Goal: Complete application form

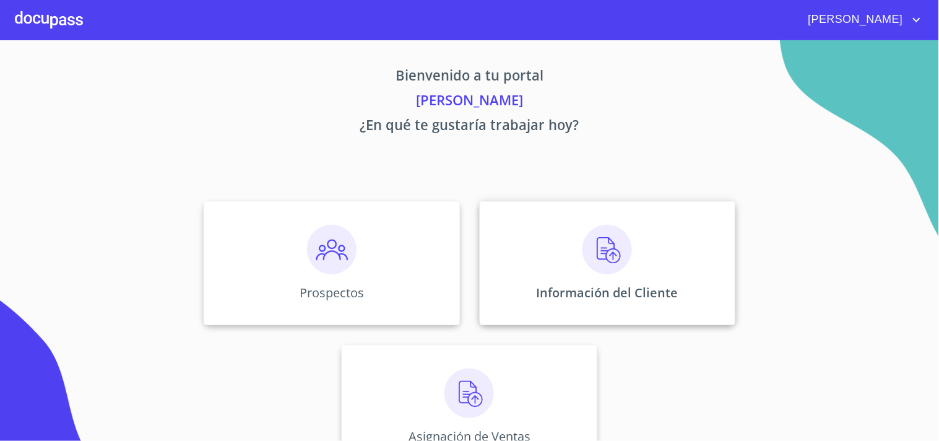
click at [583, 244] on img at bounding box center [608, 250] width 50 height 50
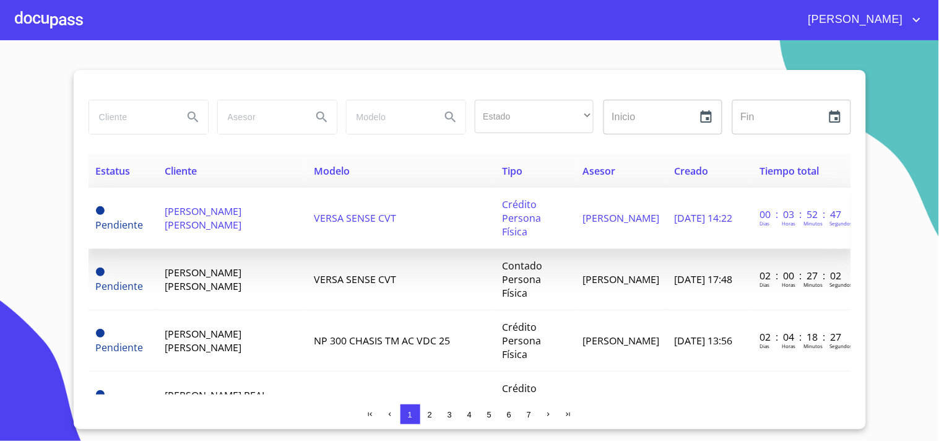
click at [350, 202] on td "VERSA SENSE CVT" at bounding box center [401, 218] width 188 height 61
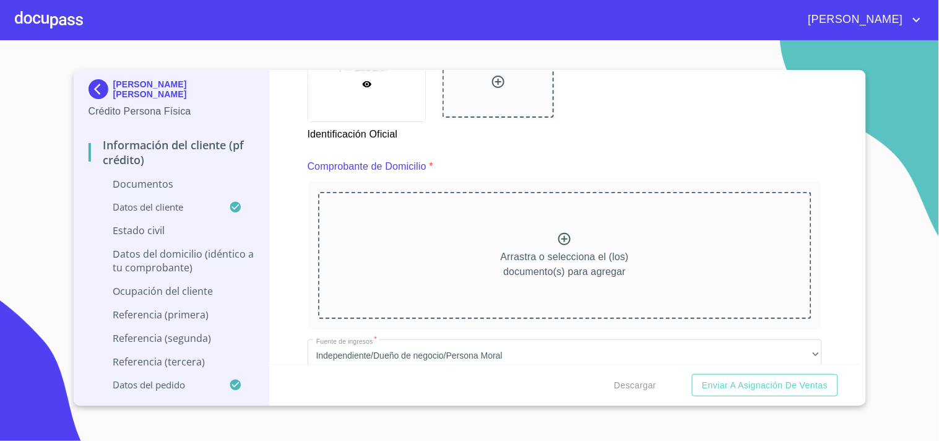
scroll to position [620, 0]
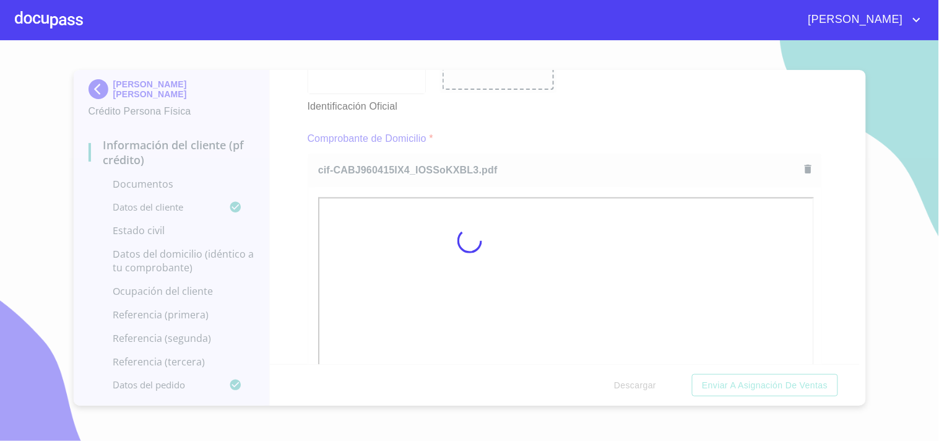
click at [583, 113] on div at bounding box center [469, 240] width 939 height 401
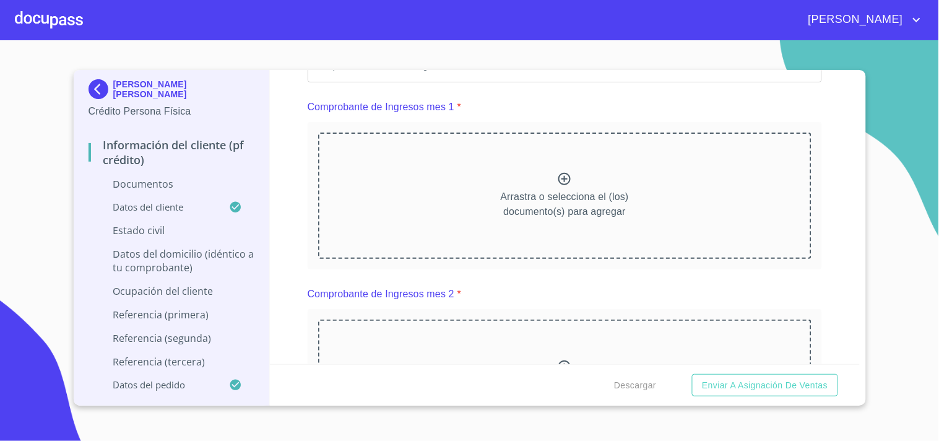
scroll to position [1264, 0]
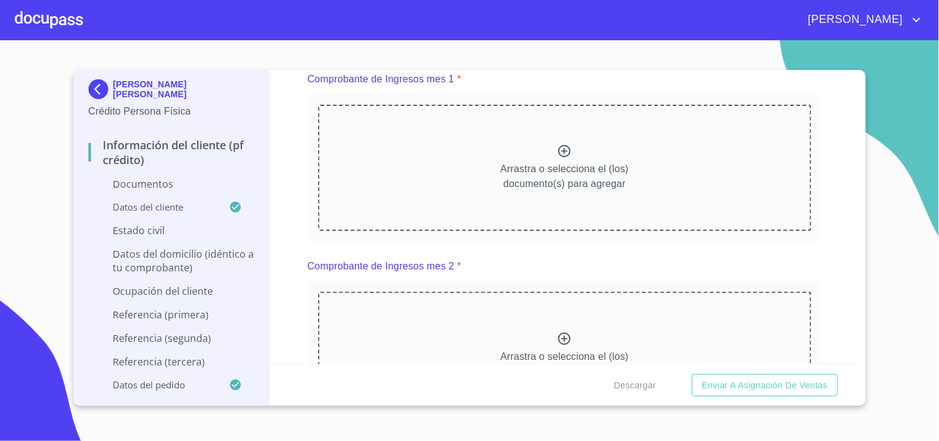
click at [54, 15] on div at bounding box center [49, 20] width 68 height 40
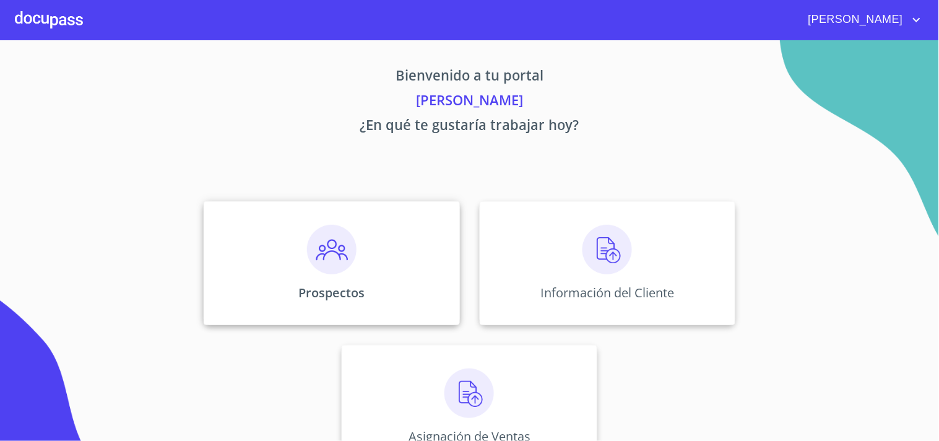
click at [327, 232] on img at bounding box center [332, 250] width 50 height 50
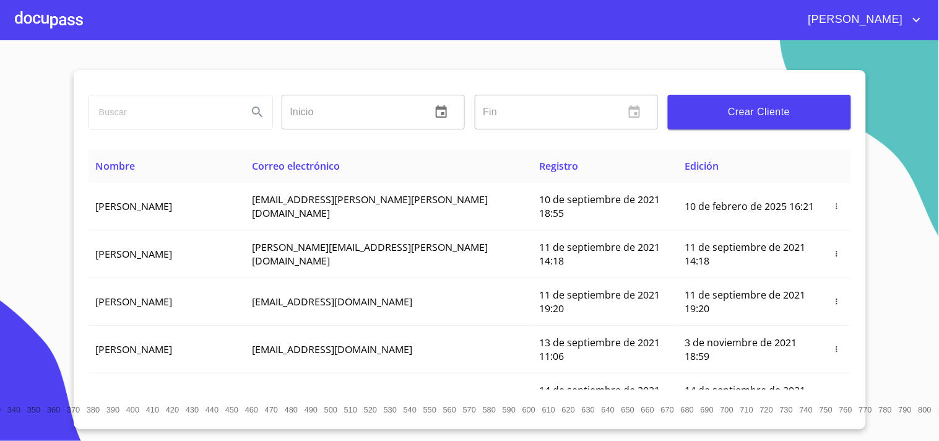
click at [167, 120] on input "search" at bounding box center [163, 111] width 149 height 33
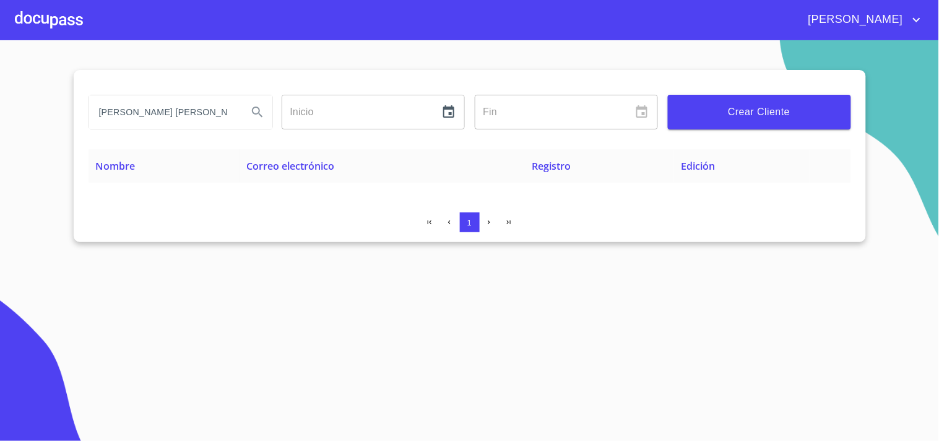
type input "[PERSON_NAME] [PERSON_NAME]"
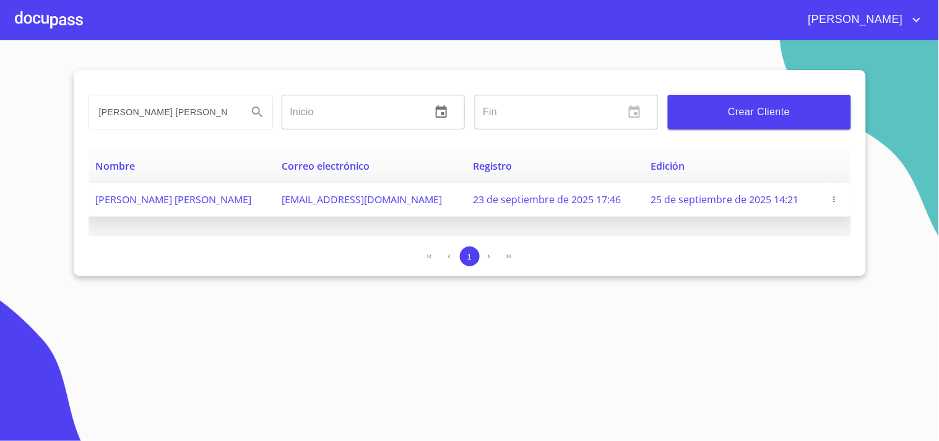
click at [130, 197] on span "[PERSON_NAME] [PERSON_NAME]" at bounding box center [174, 200] width 156 height 14
click at [832, 195] on icon "button" at bounding box center [834, 199] width 9 height 9
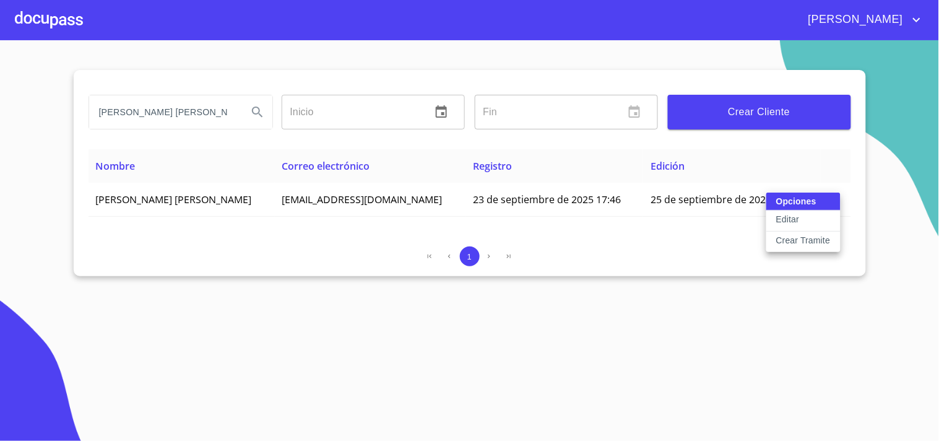
click at [775, 219] on button "Editar" at bounding box center [804, 221] width 74 height 21
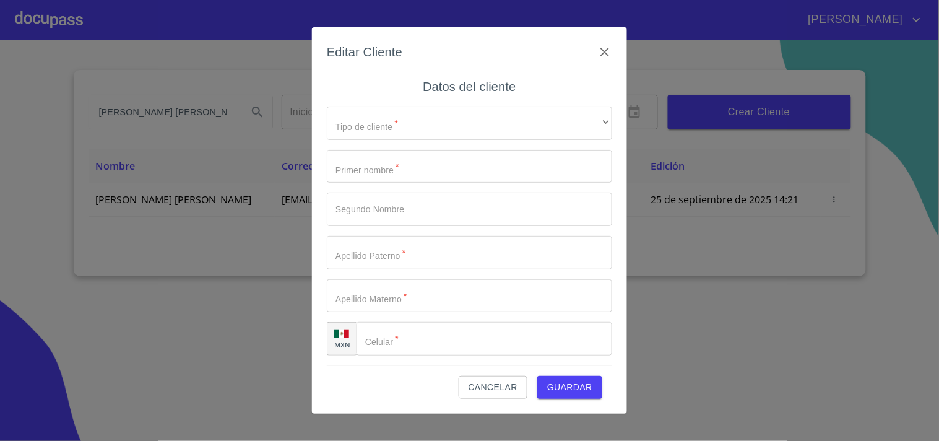
type input "[PERSON_NAME]"
type input "AILYN"
type input "CALDERON"
type input "[PERSON_NAME]"
type input "[PHONE_NUMBER]"
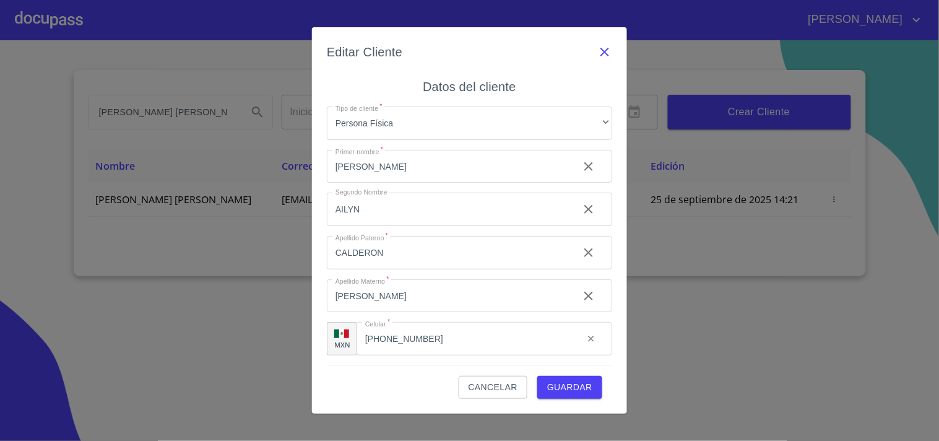
click at [601, 46] on icon "button" at bounding box center [605, 52] width 15 height 15
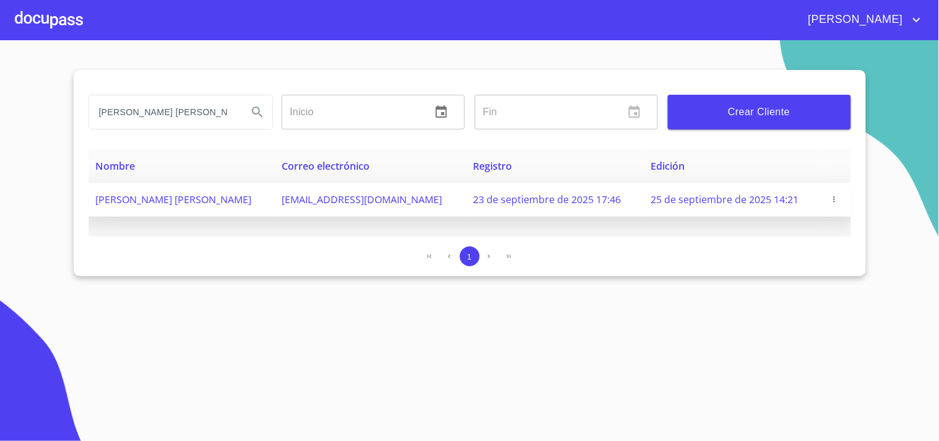
click at [834, 195] on icon "button" at bounding box center [834, 199] width 9 height 9
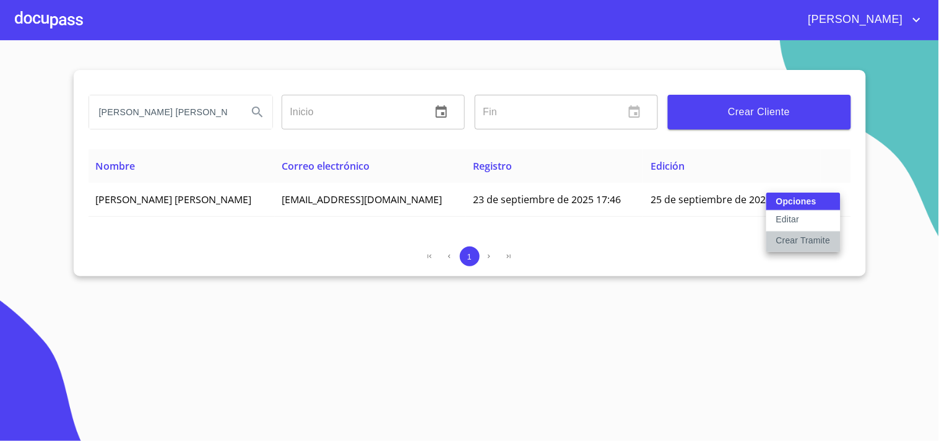
click at [819, 242] on p "Crear Tramite" at bounding box center [804, 240] width 54 height 12
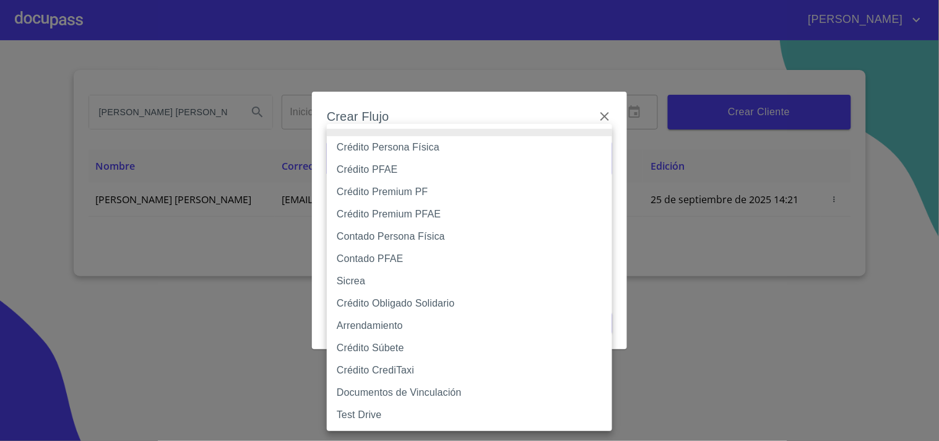
click at [574, 164] on body "[PERSON_NAME] [PERSON_NAME] [PERSON_NAME] Inicio ​ Fin ​ Crear Cliente Nombre C…" at bounding box center [469, 220] width 939 height 441
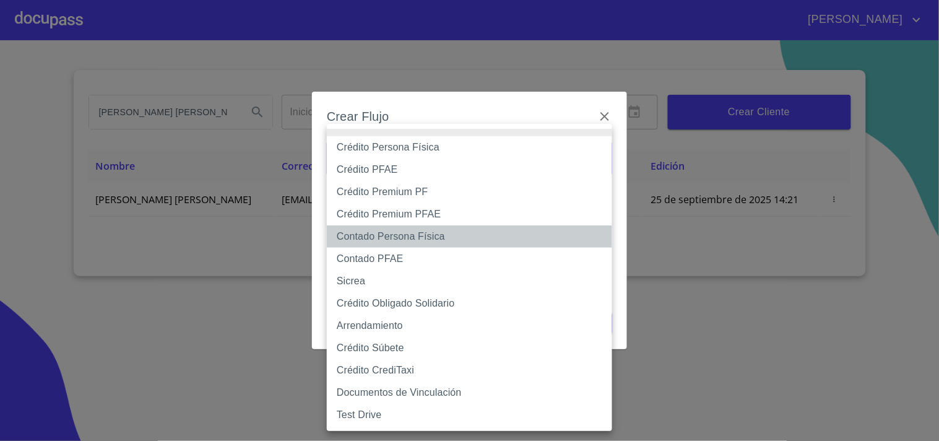
click at [399, 238] on li "Contado Persona Física" at bounding box center [469, 236] width 285 height 22
type input "60bf975b0d9865ccc2471536"
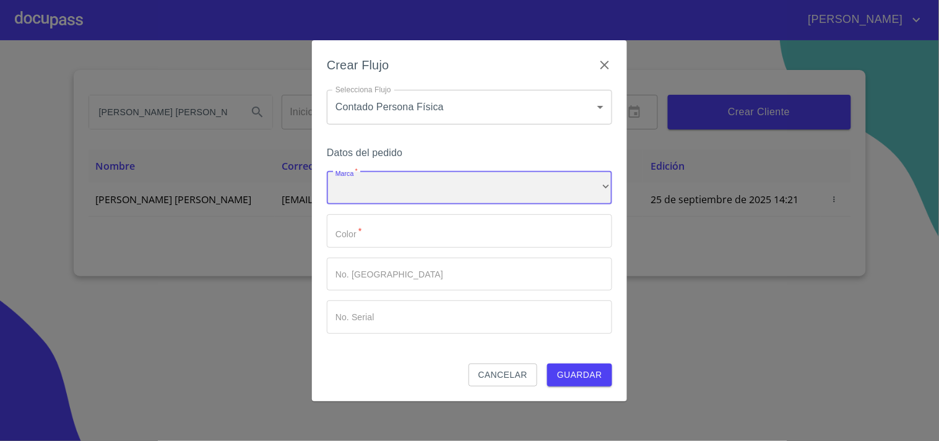
click at [412, 191] on div "​" at bounding box center [469, 188] width 285 height 33
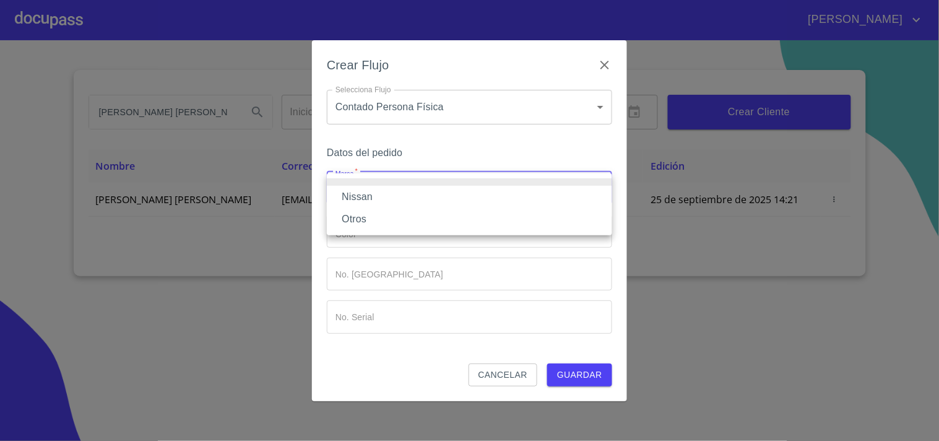
click at [400, 198] on li "Nissan" at bounding box center [469, 197] width 285 height 22
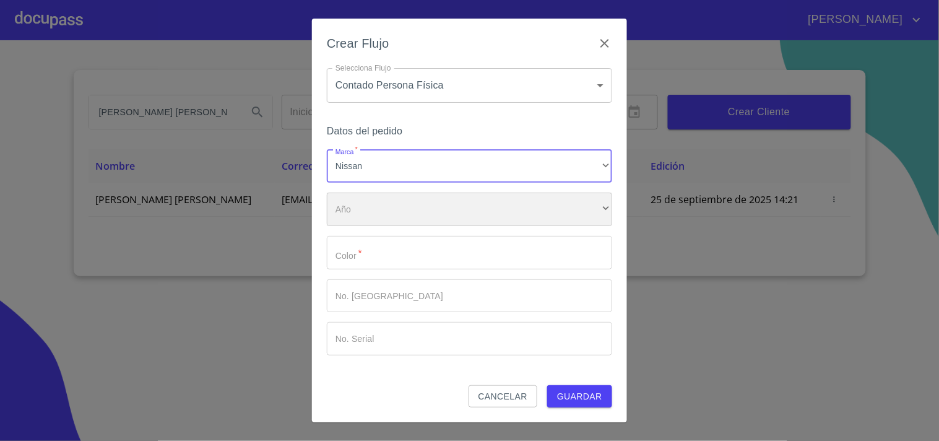
click at [401, 207] on div "​" at bounding box center [469, 209] width 285 height 33
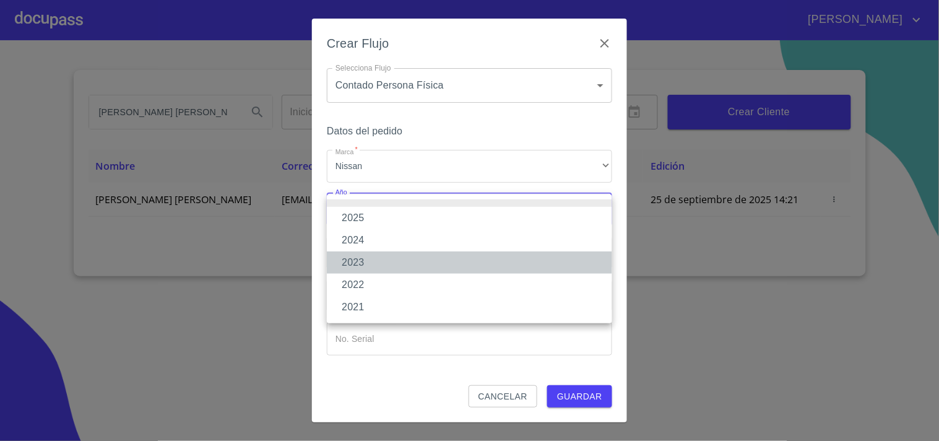
click at [370, 259] on li "2023" at bounding box center [469, 262] width 285 height 22
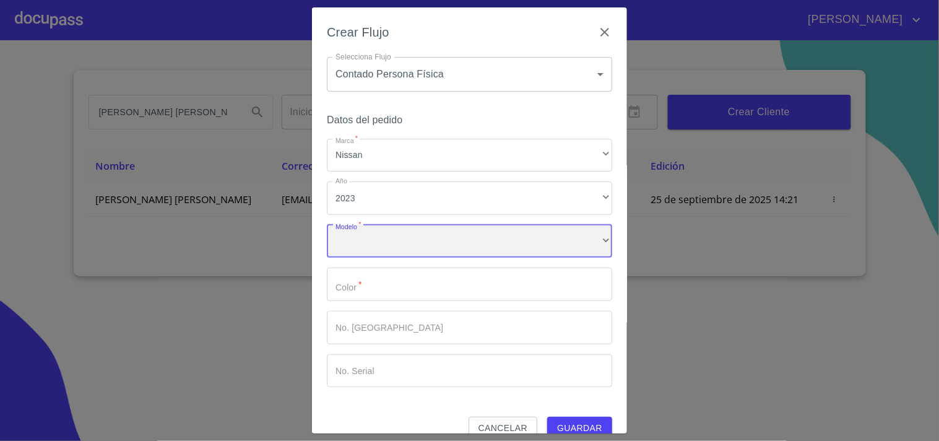
click at [367, 239] on div "​" at bounding box center [469, 241] width 285 height 33
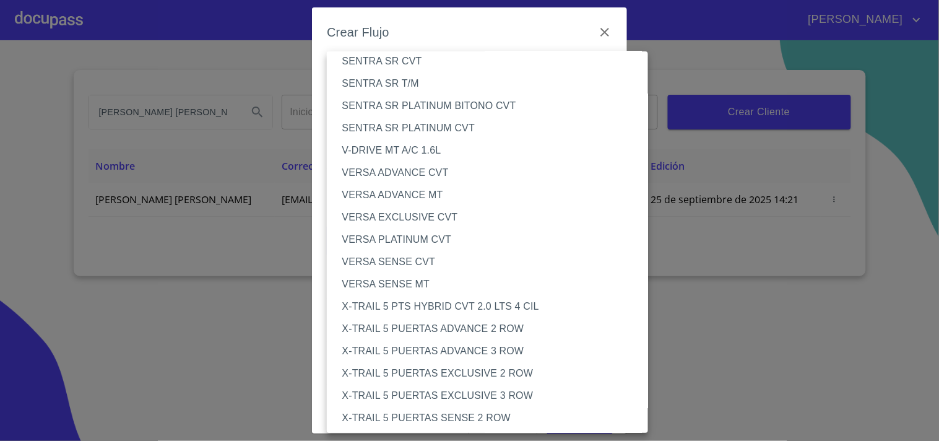
scroll to position [1245, 0]
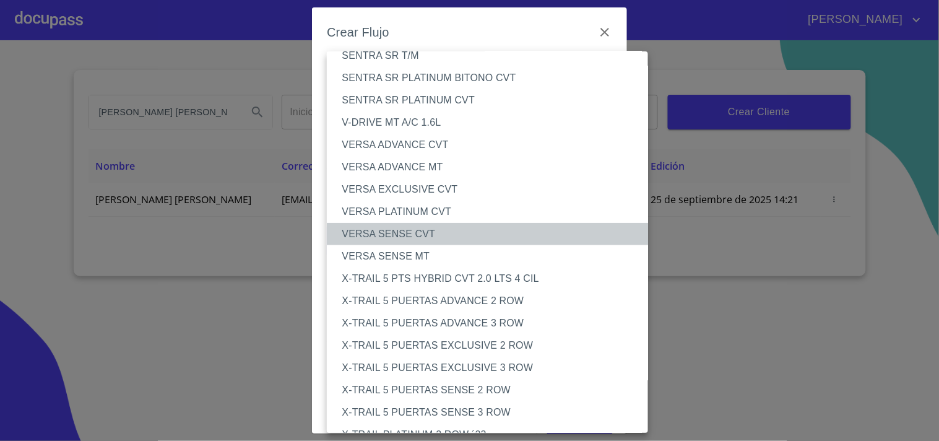
click at [403, 229] on li "VERSA SENSE CVT" at bounding box center [493, 234] width 332 height 22
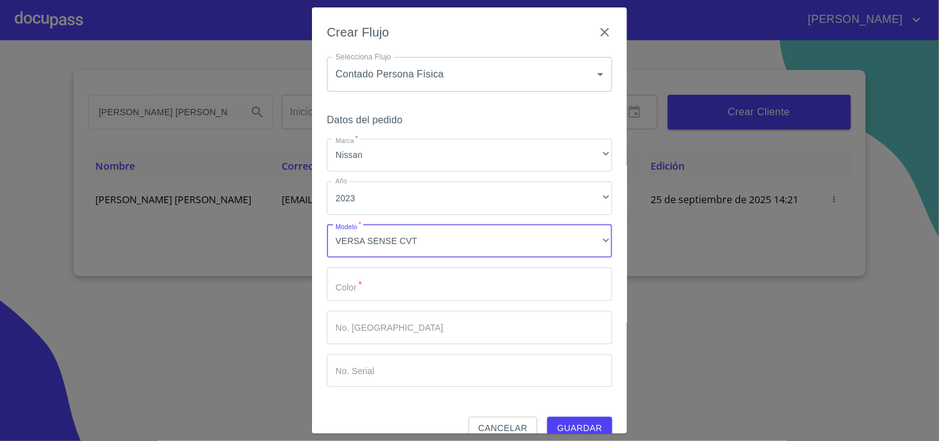
click at [380, 281] on input "Marca   *" at bounding box center [469, 284] width 285 height 33
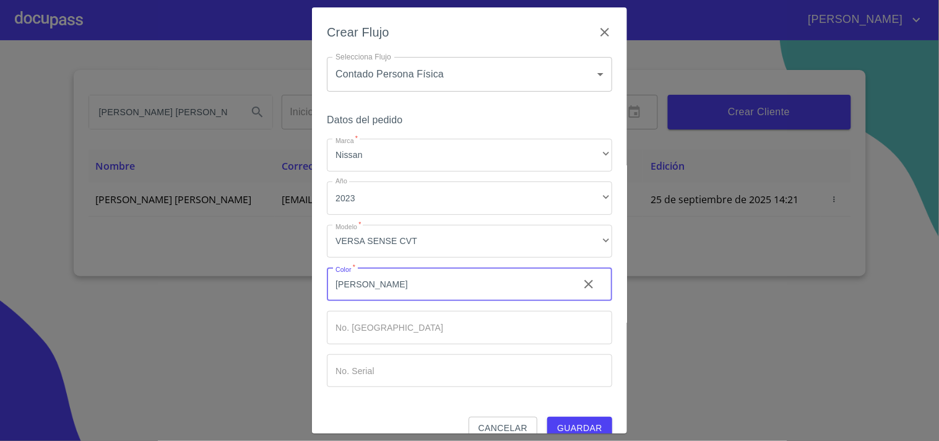
type input "[PERSON_NAME]"
click at [405, 335] on input "Marca   *" at bounding box center [469, 327] width 285 height 33
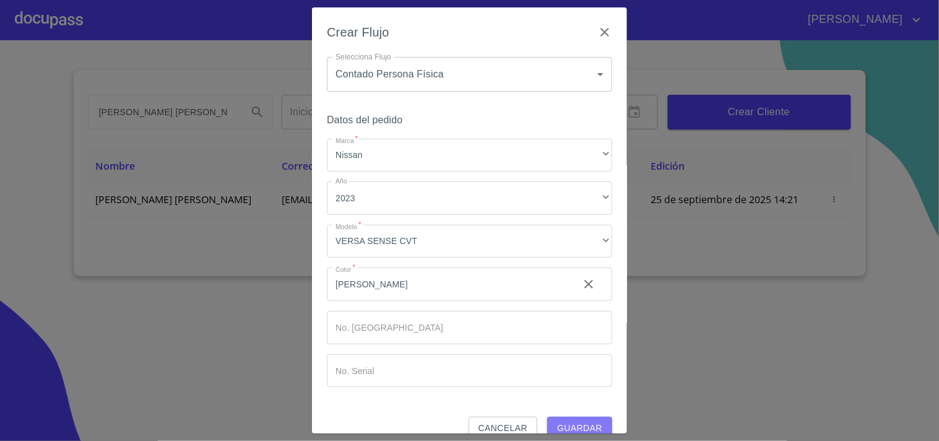
click at [574, 420] on span "Guardar" at bounding box center [579, 427] width 45 height 15
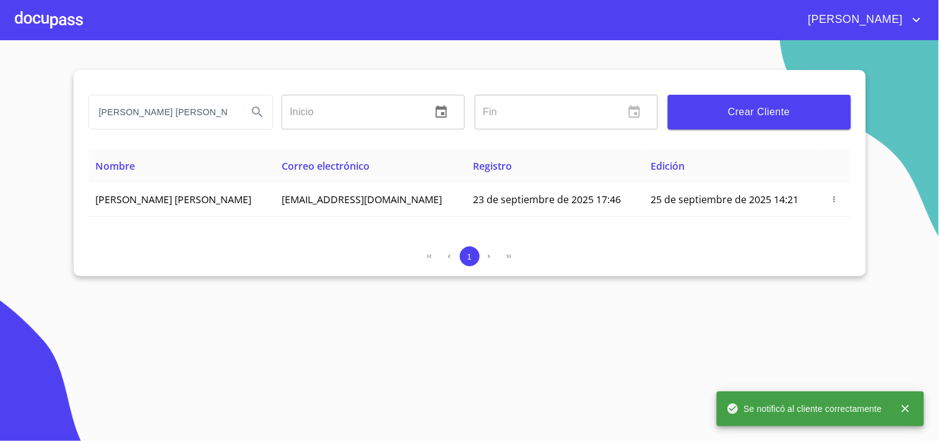
click at [20, 22] on div at bounding box center [49, 20] width 68 height 40
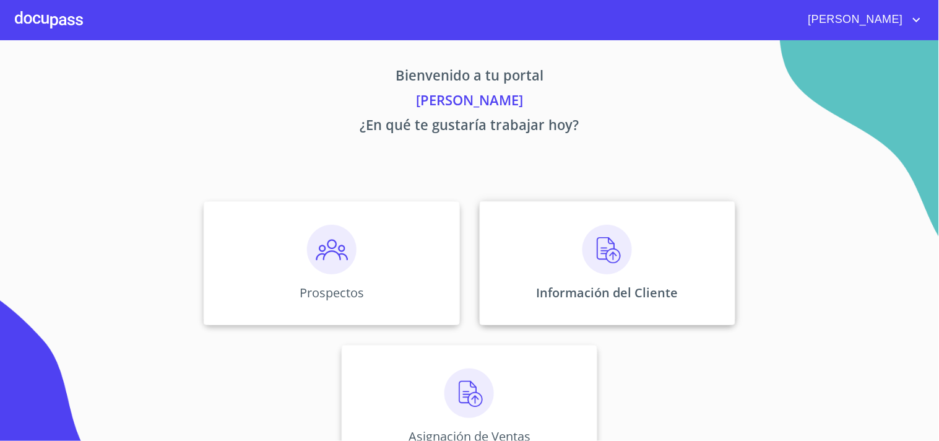
click at [589, 292] on p "Información del Cliente" at bounding box center [608, 292] width 142 height 17
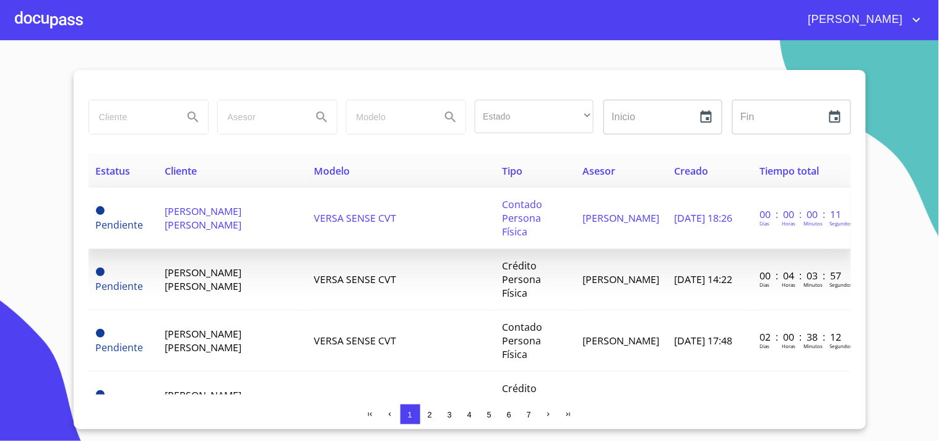
click at [307, 211] on td "VERSA SENSE CVT" at bounding box center [401, 218] width 188 height 61
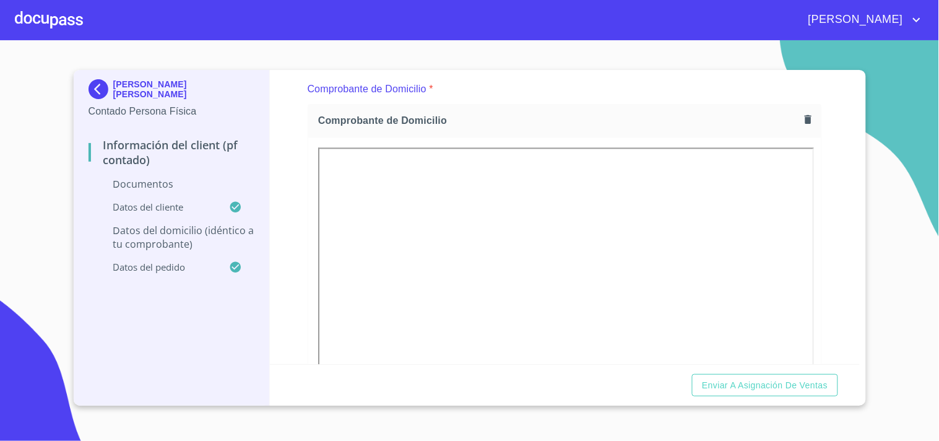
scroll to position [642, 0]
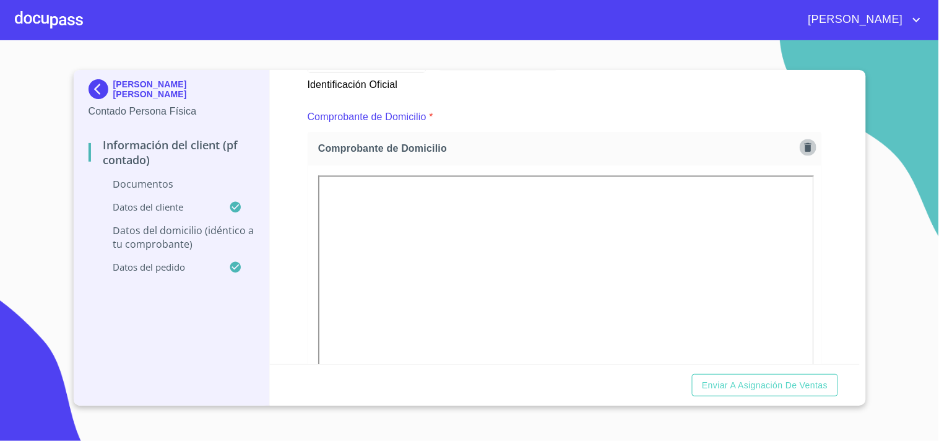
click at [805, 143] on icon "button" at bounding box center [808, 147] width 7 height 9
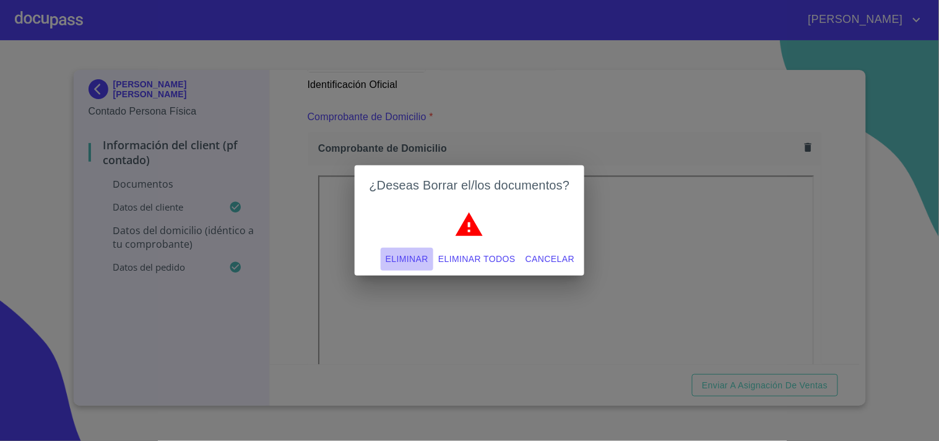
click at [411, 259] on span "Eliminar" at bounding box center [407, 258] width 43 height 15
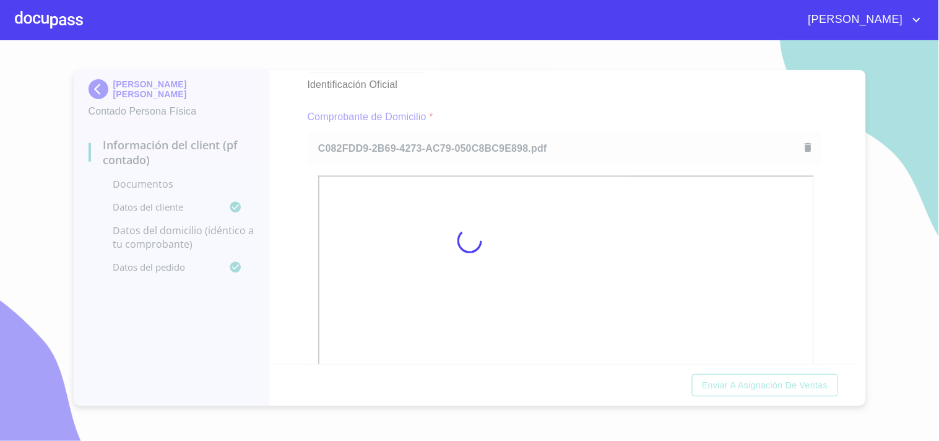
click at [279, 263] on div at bounding box center [469, 240] width 939 height 401
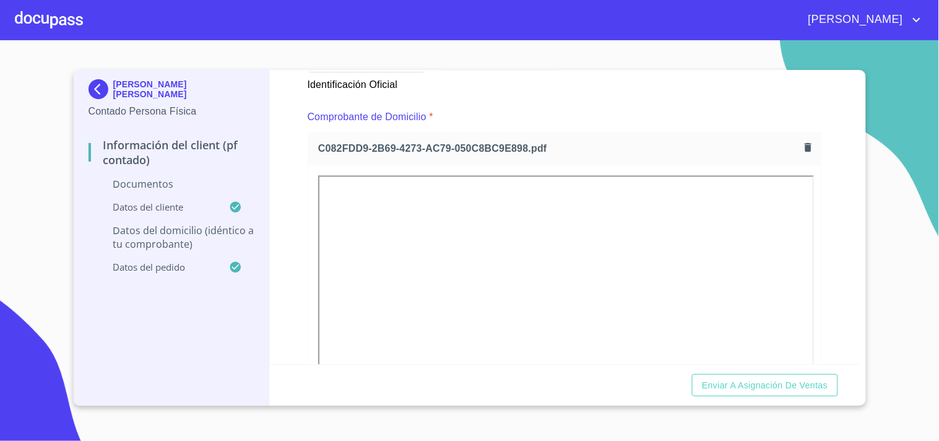
click at [315, 250] on div at bounding box center [564, 344] width 513 height 356
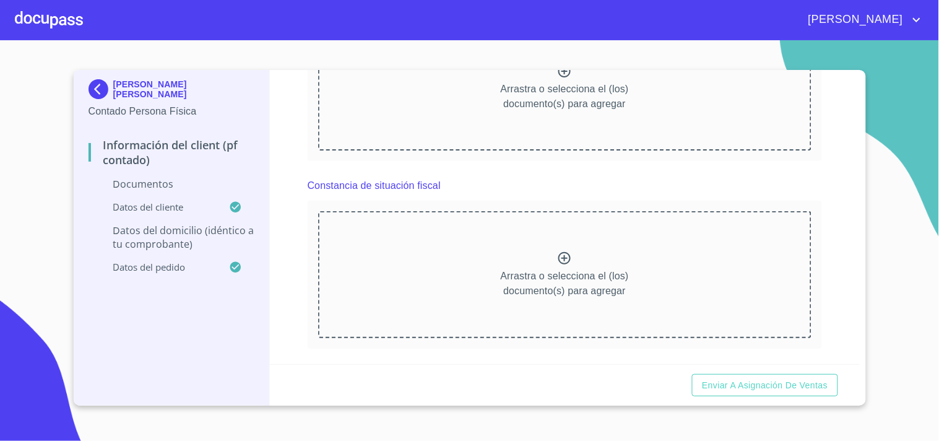
scroll to position [1330, 0]
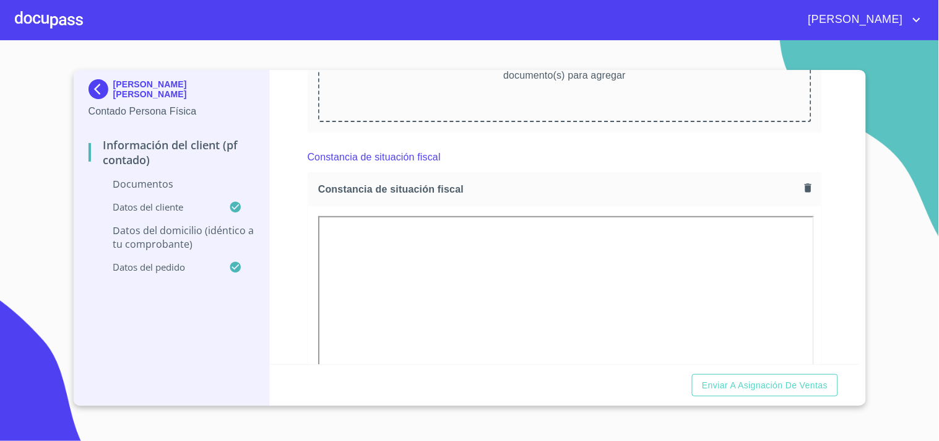
click at [292, 232] on div "Información del Client (PF contado) Documentos Documento de identificación.   *…" at bounding box center [565, 217] width 590 height 294
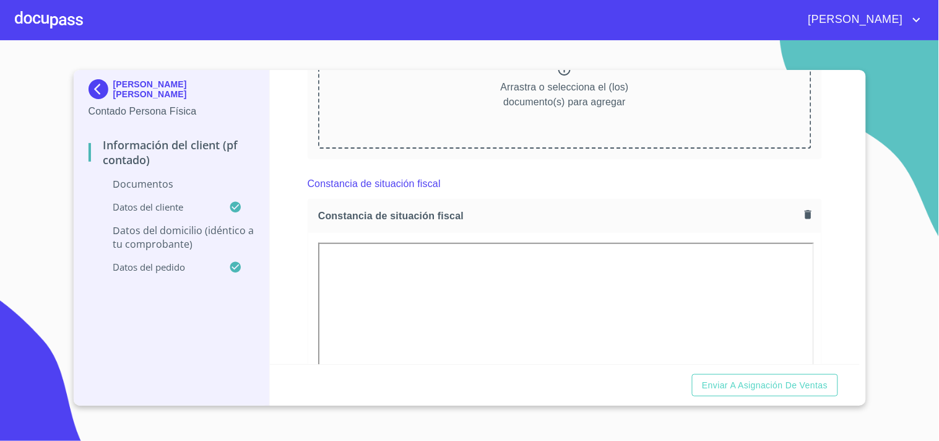
scroll to position [1302, 0]
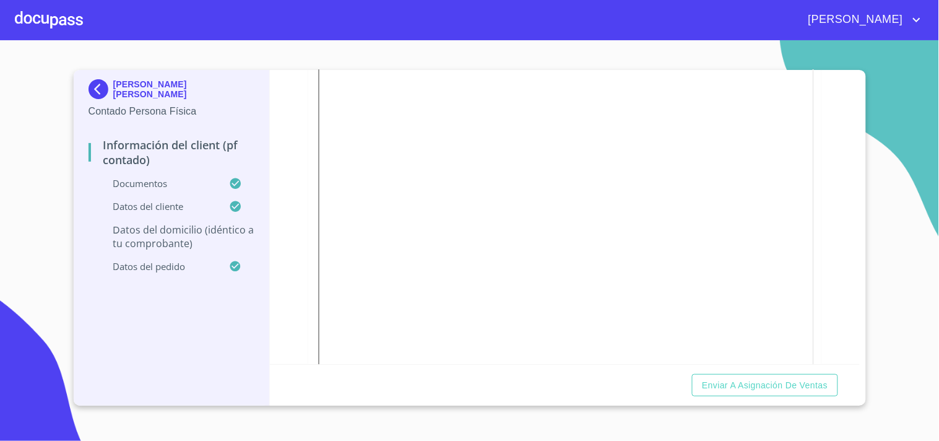
click at [294, 217] on div "Información del Client (PF contado) Documentos Documento de identificación.   *…" at bounding box center [565, 217] width 590 height 294
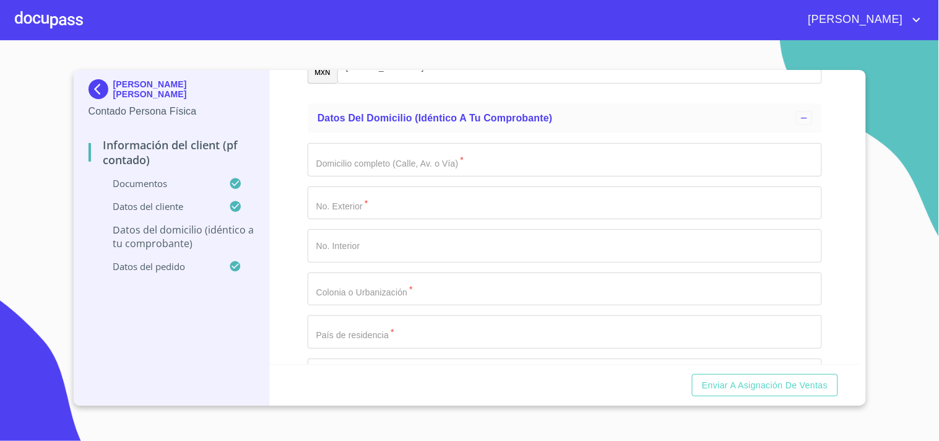
scroll to position [2871, 0]
click at [350, 150] on input "Documento de identificación.   *" at bounding box center [565, 157] width 515 height 33
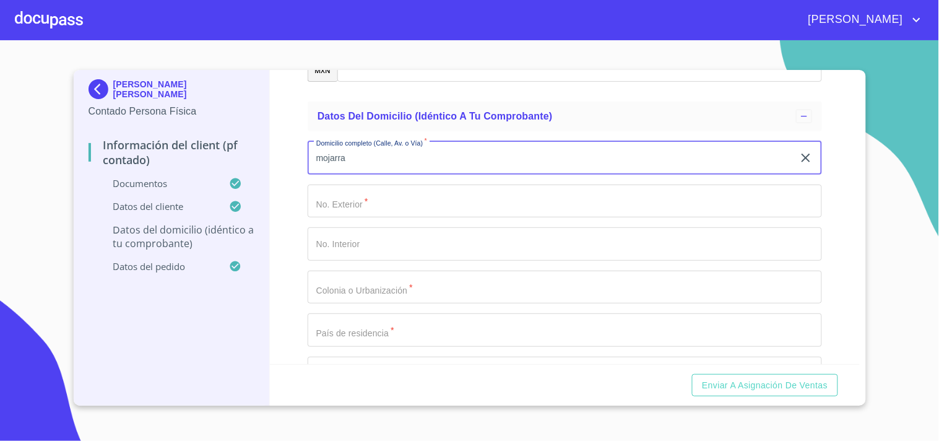
type input "mojarra"
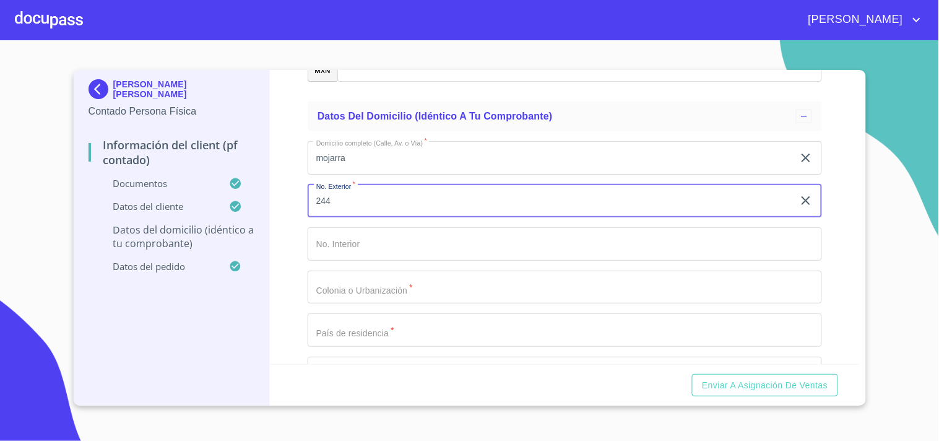
type input "244"
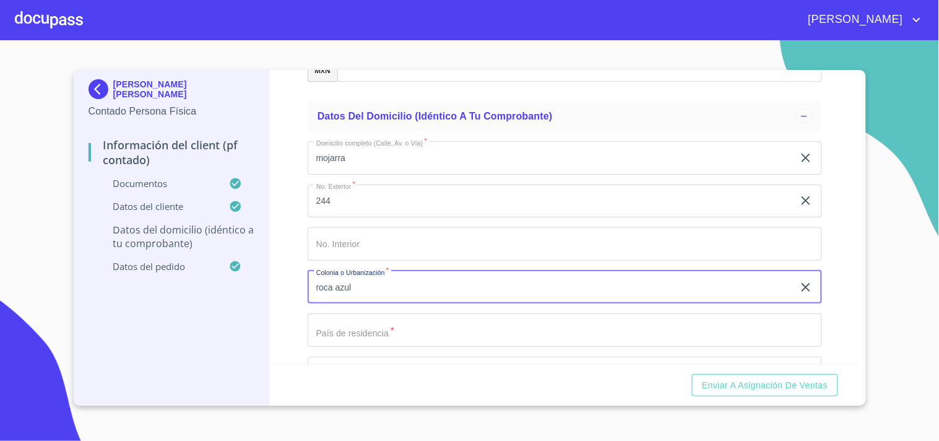
type input "roca azul"
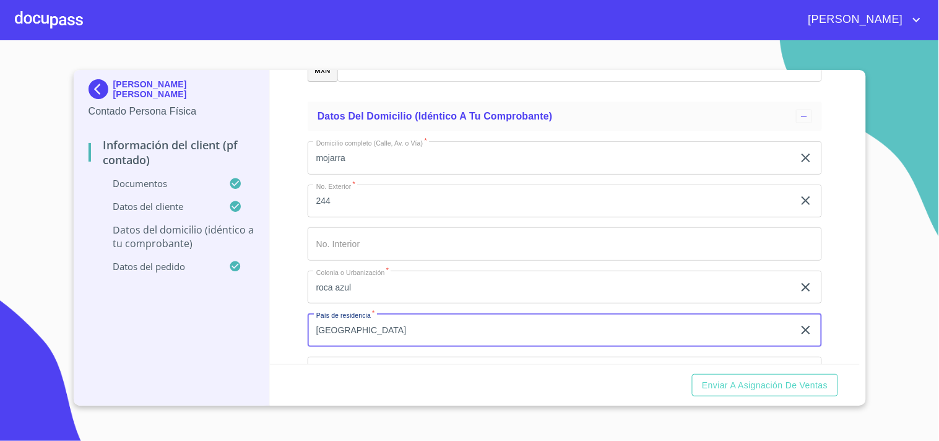
type input "[GEOGRAPHIC_DATA]"
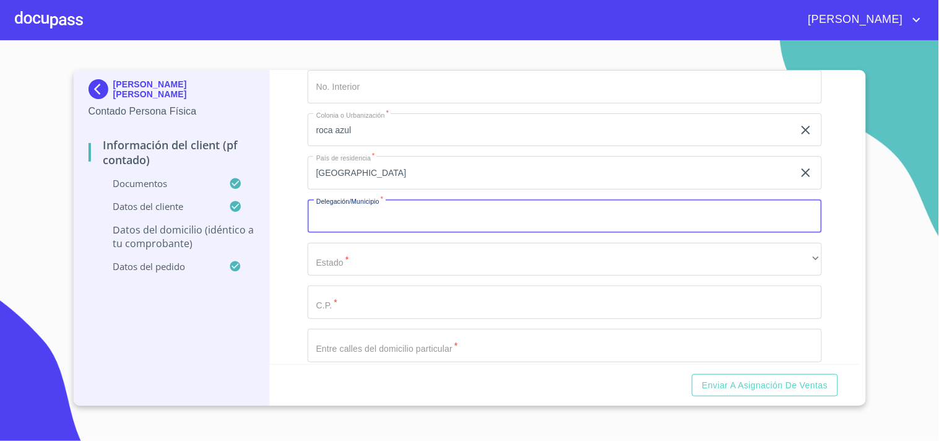
scroll to position [3029, 0]
type input "jocotepec"
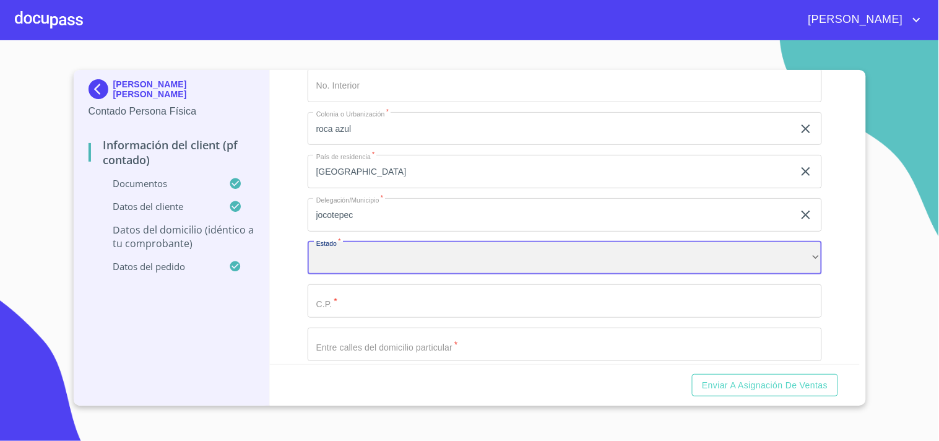
click at [602, 259] on div "​" at bounding box center [565, 258] width 515 height 33
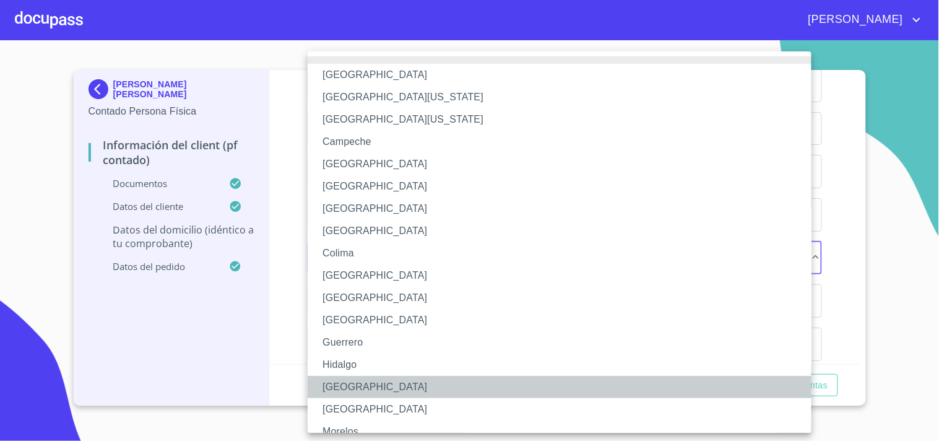
click at [365, 380] on li "[GEOGRAPHIC_DATA]" at bounding box center [565, 387] width 515 height 22
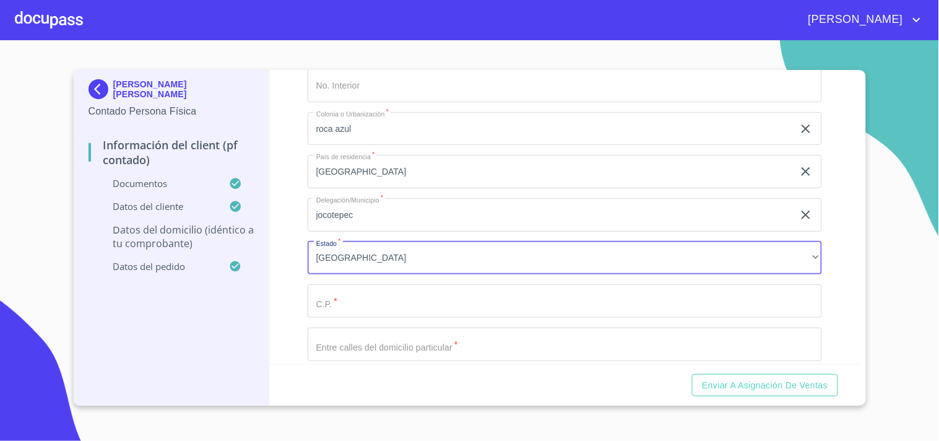
click at [385, 297] on input "Documento de identificación.   *" at bounding box center [565, 300] width 515 height 33
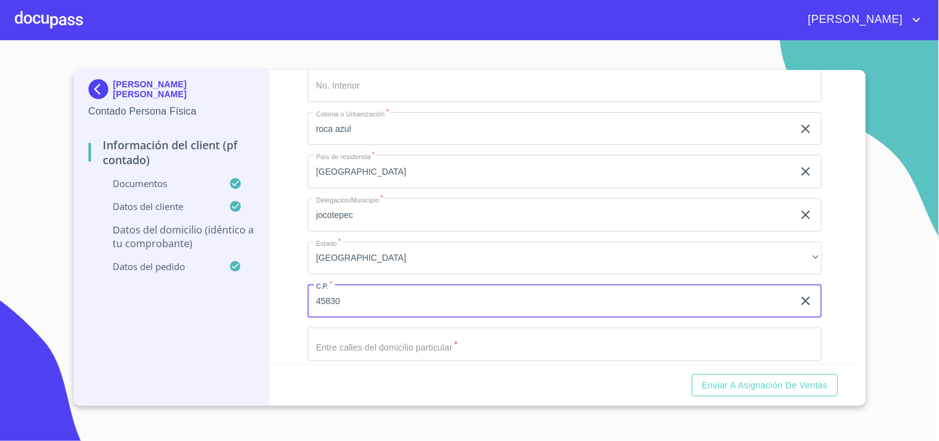
type input "45830"
click at [293, 263] on div "Información del Client (PF contado) Documentos Documento de identificación.   *…" at bounding box center [565, 217] width 590 height 294
click at [374, 334] on input "Documento de identificación.   *" at bounding box center [565, 344] width 515 height 33
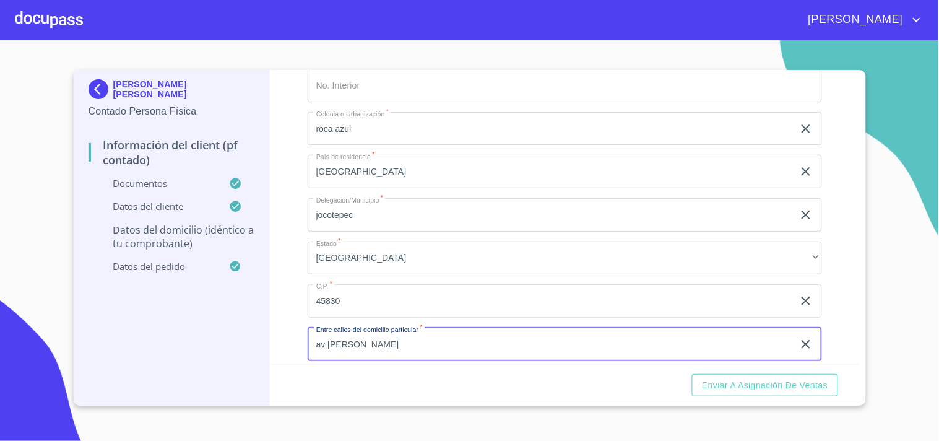
click at [345, 339] on input "av [PERSON_NAME]" at bounding box center [551, 344] width 486 height 33
type input "[PERSON_NAME] azul"
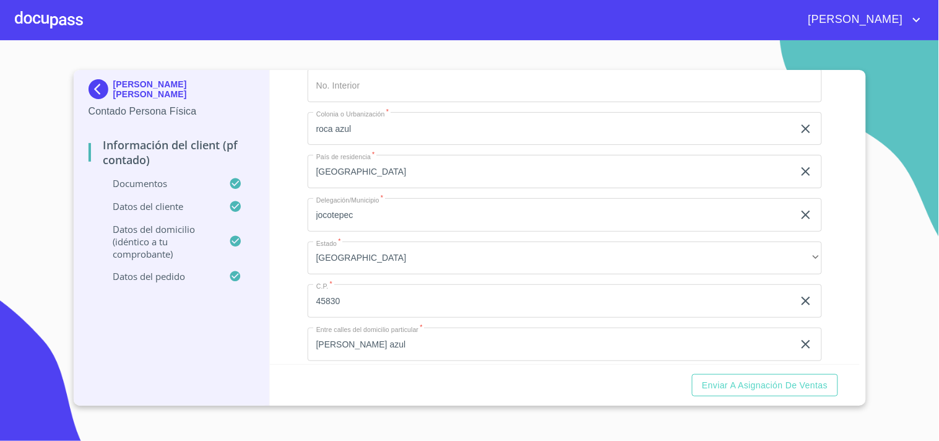
click at [274, 310] on div "Información del Client (PF contado) Documentos Documento de identificación.   *…" at bounding box center [565, 217] width 590 height 294
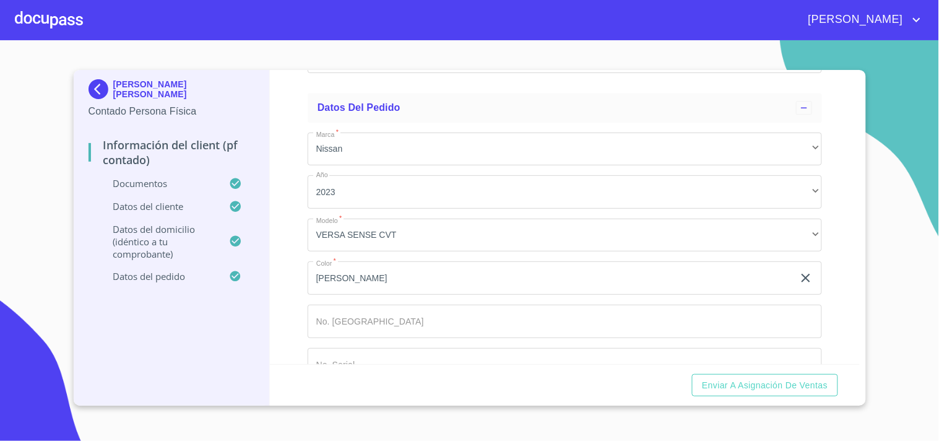
scroll to position [3344, 0]
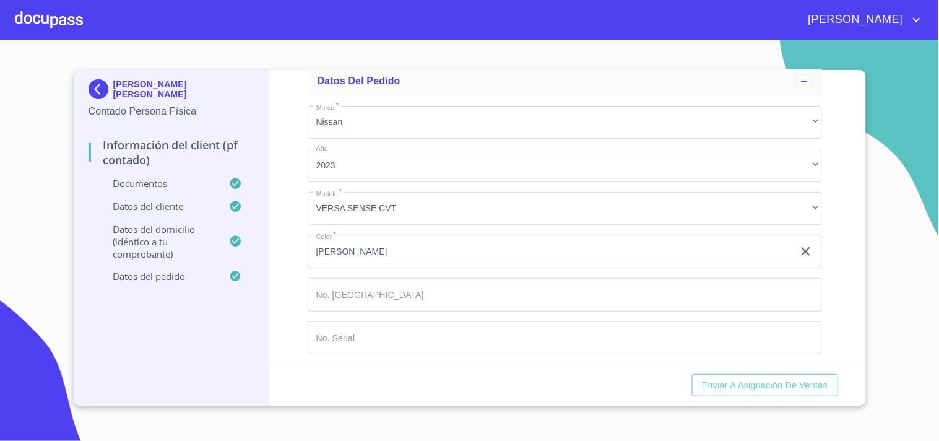
click at [375, 291] on input "Documento de identificación.   *" at bounding box center [565, 294] width 515 height 33
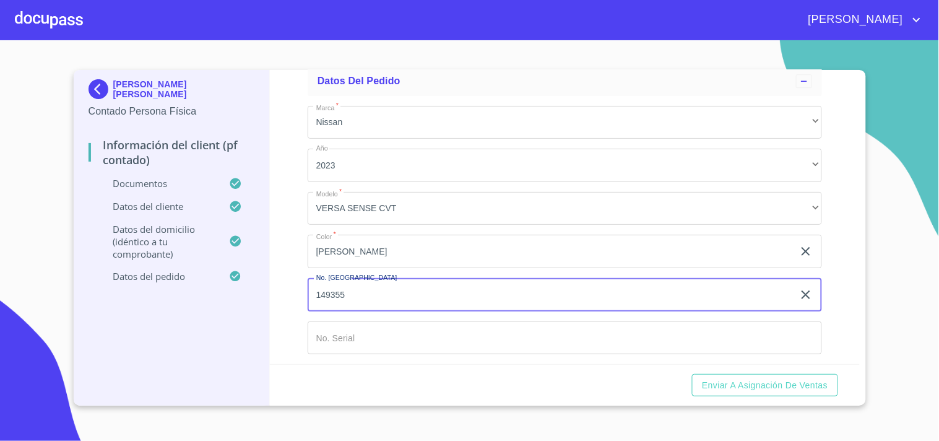
type input "149355"
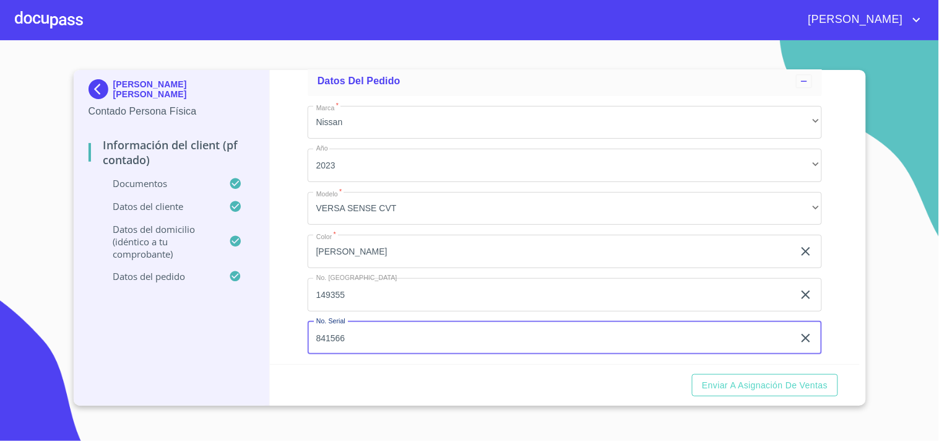
type input "841566"
click at [287, 288] on div "Información del Client (PF contado) Documentos Documento de identificación.   *…" at bounding box center [565, 217] width 590 height 294
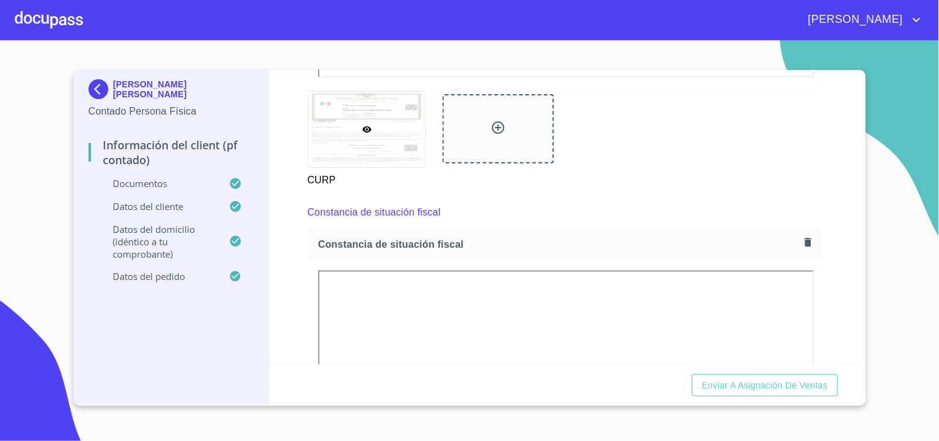
scroll to position [1650, 0]
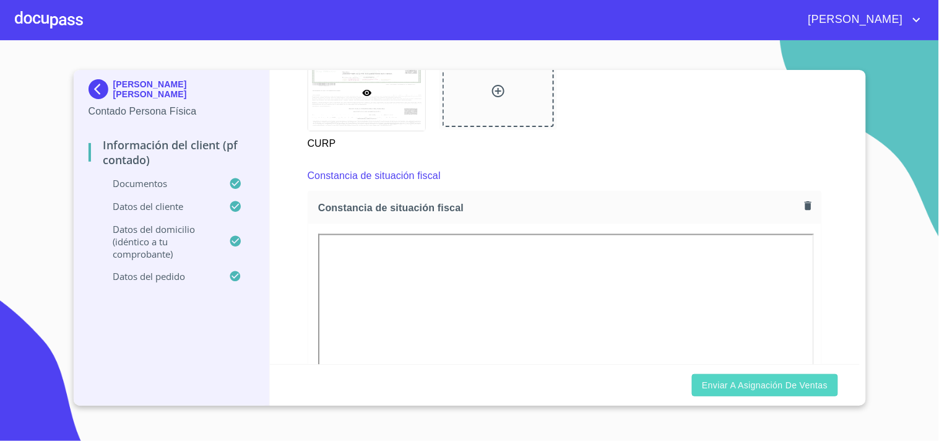
click at [812, 388] on span "Enviar a Asignación de Ventas" at bounding box center [765, 385] width 126 height 15
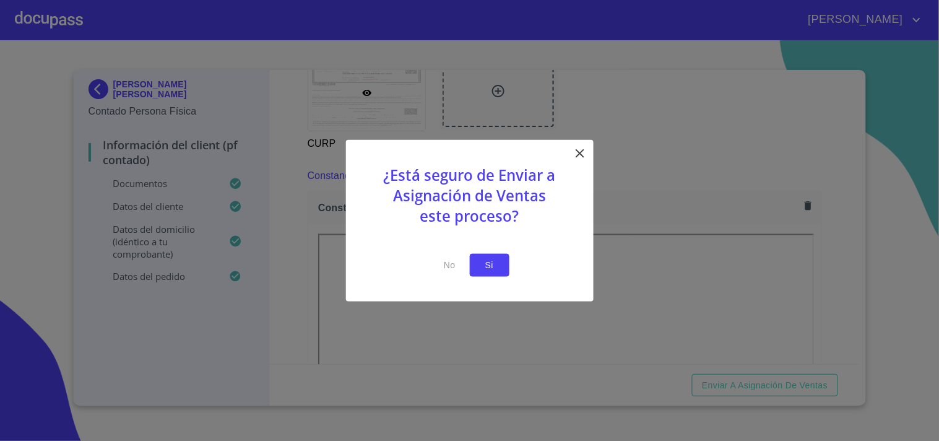
click at [490, 258] on span "Si" at bounding box center [490, 265] width 20 height 15
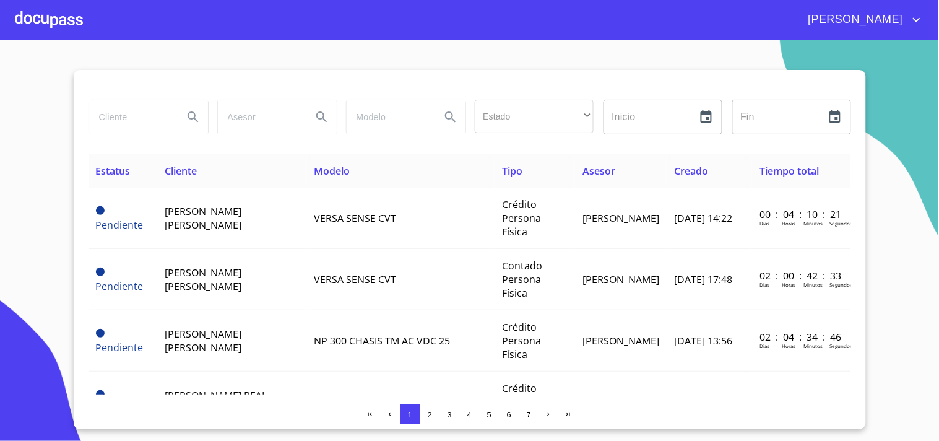
click at [59, 13] on div at bounding box center [49, 20] width 68 height 40
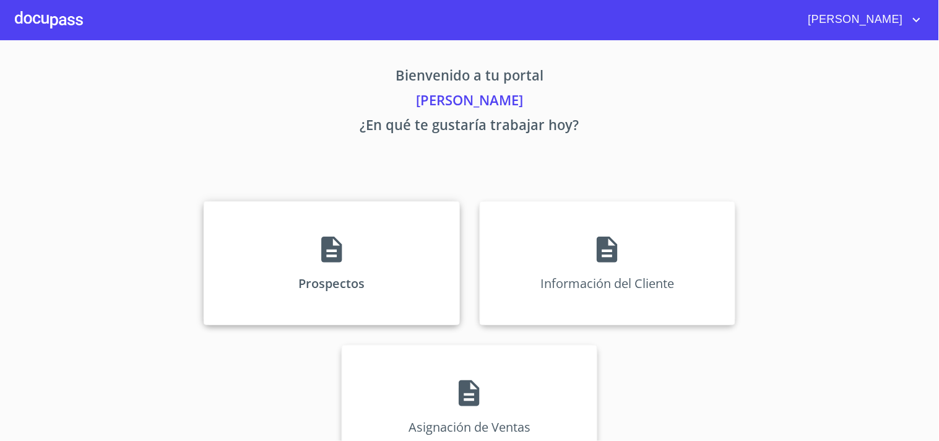
click at [279, 271] on div "Prospectos" at bounding box center [332, 263] width 256 height 124
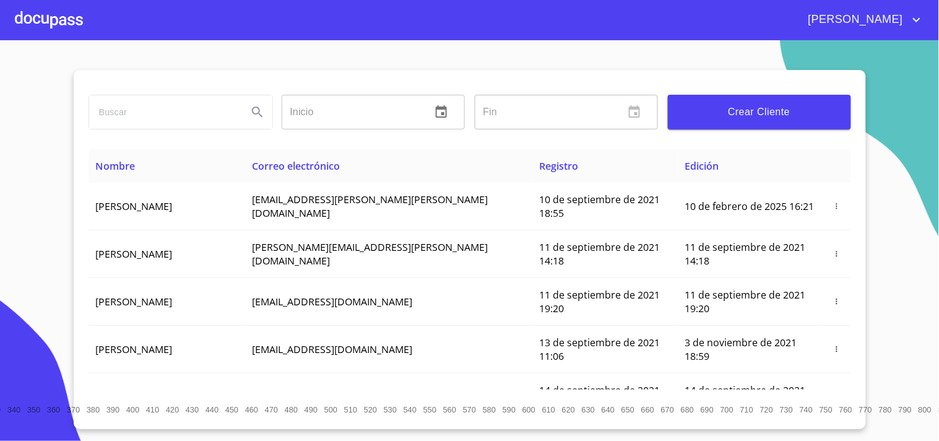
click at [54, 27] on div at bounding box center [49, 20] width 68 height 40
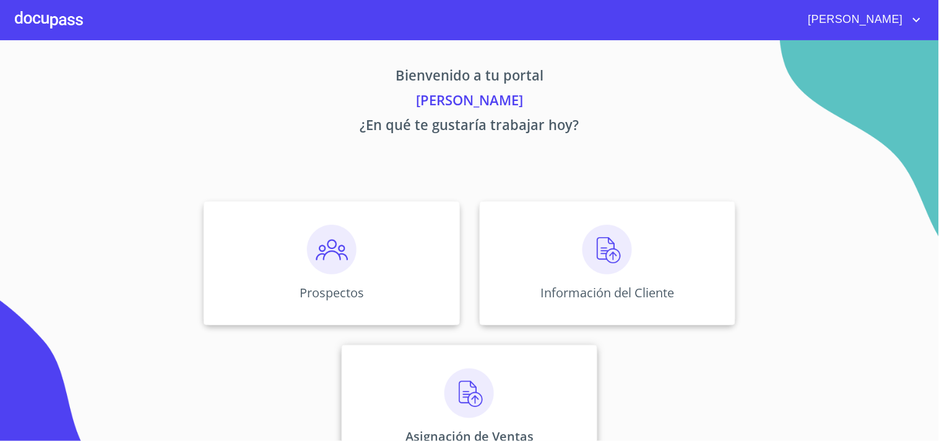
click at [448, 385] on img at bounding box center [470, 393] width 50 height 50
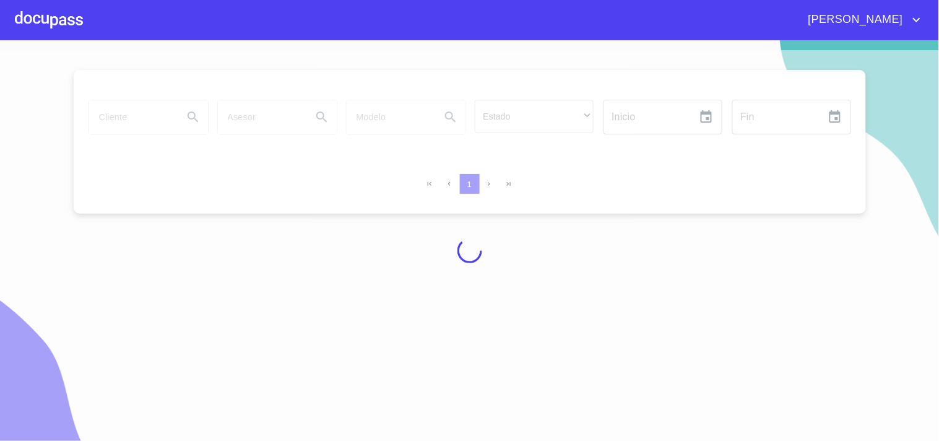
click at [147, 115] on div at bounding box center [469, 250] width 939 height 401
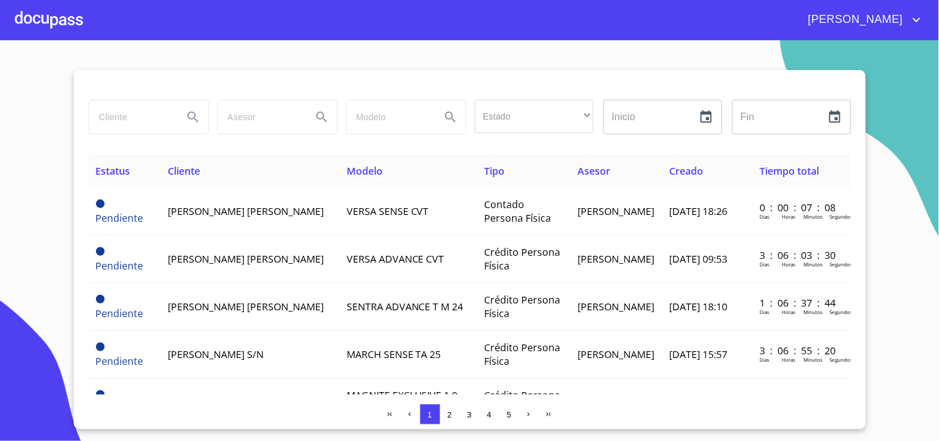
click at [162, 116] on input "search" at bounding box center [131, 116] width 84 height 33
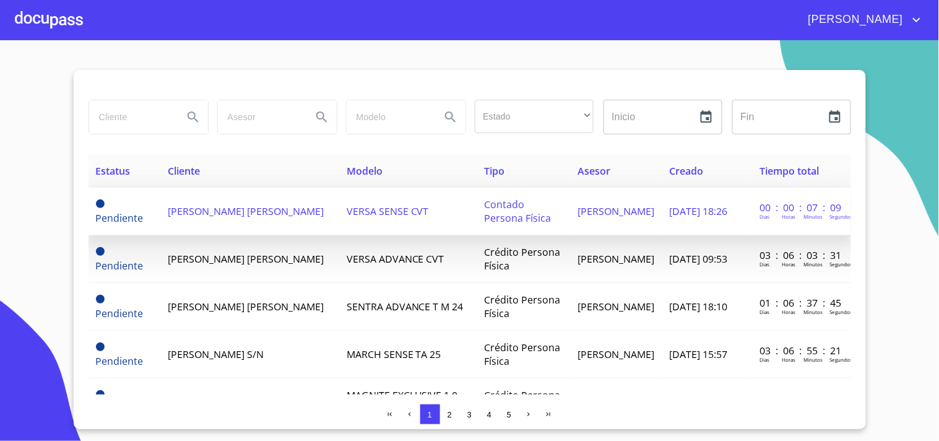
click at [183, 204] on span "[PERSON_NAME] [PERSON_NAME]" at bounding box center [246, 211] width 156 height 14
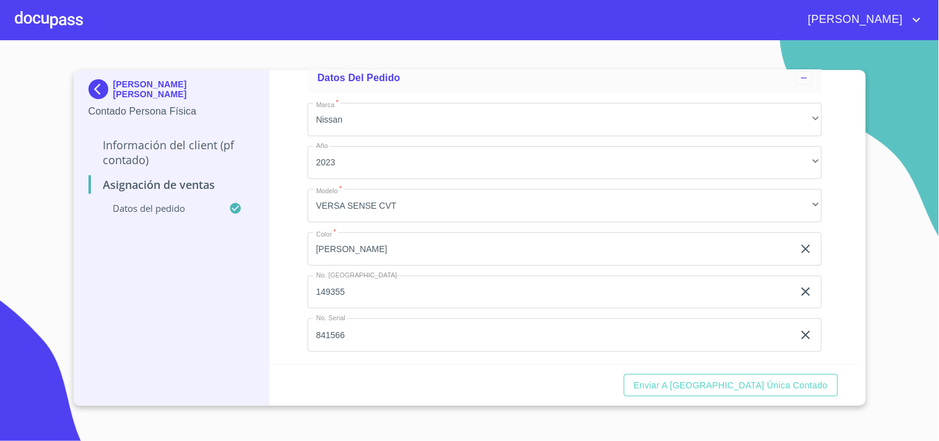
scroll to position [83, 0]
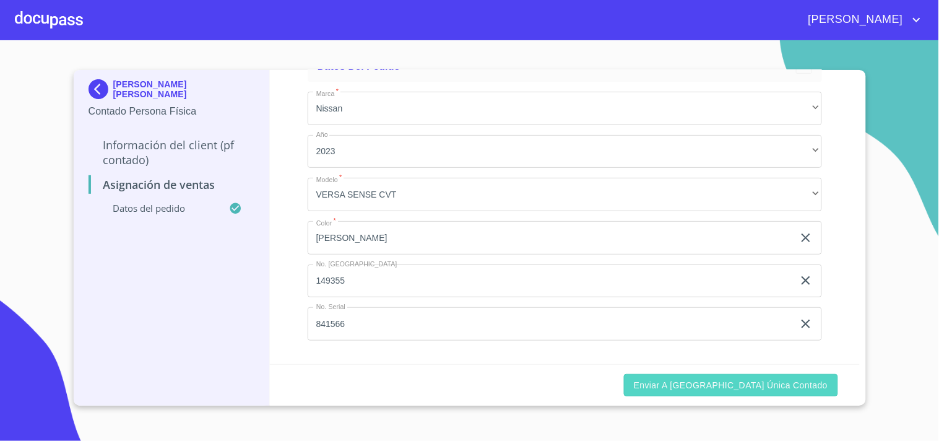
click at [778, 385] on span "Enviar a [GEOGRAPHIC_DATA] única contado" at bounding box center [731, 385] width 194 height 15
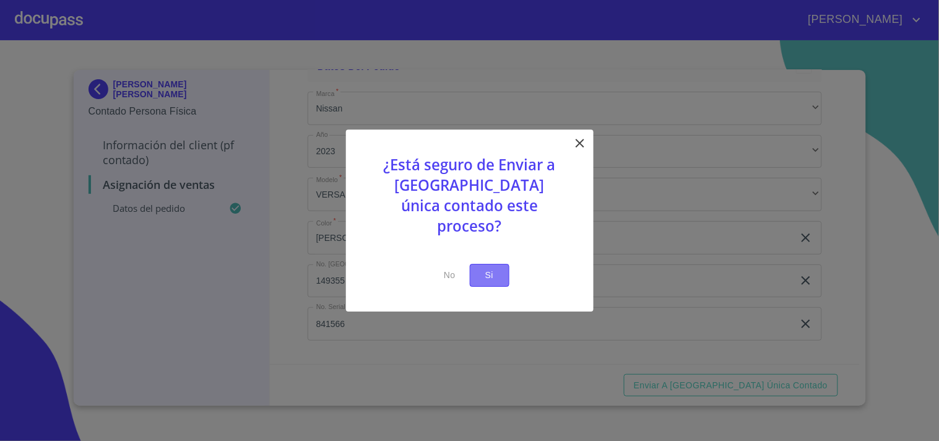
click at [483, 268] on span "Si" at bounding box center [490, 275] width 20 height 15
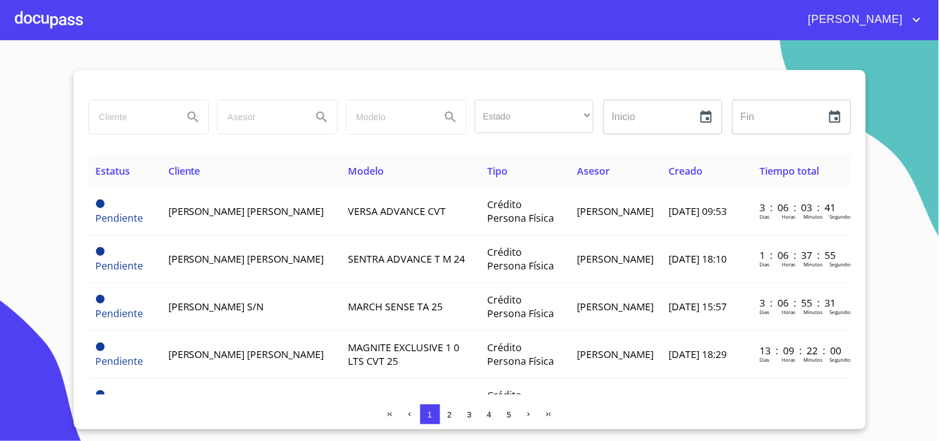
click at [69, 23] on div at bounding box center [49, 20] width 68 height 40
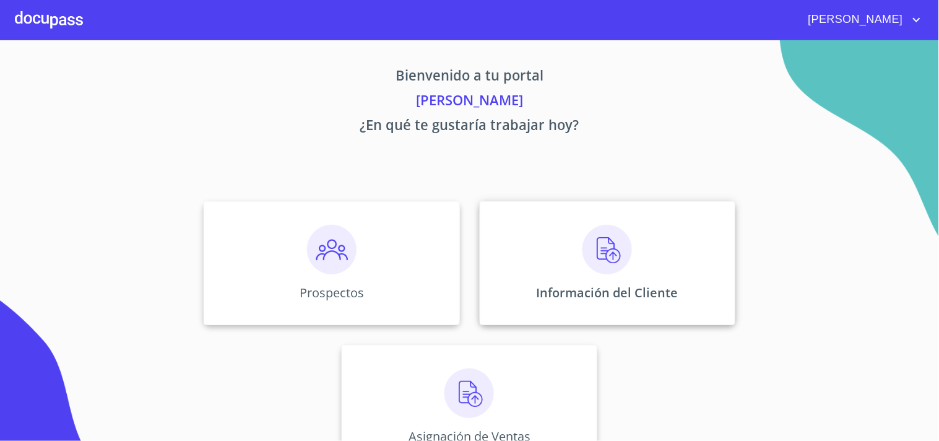
click at [640, 251] on div "Información del Cliente" at bounding box center [608, 263] width 256 height 124
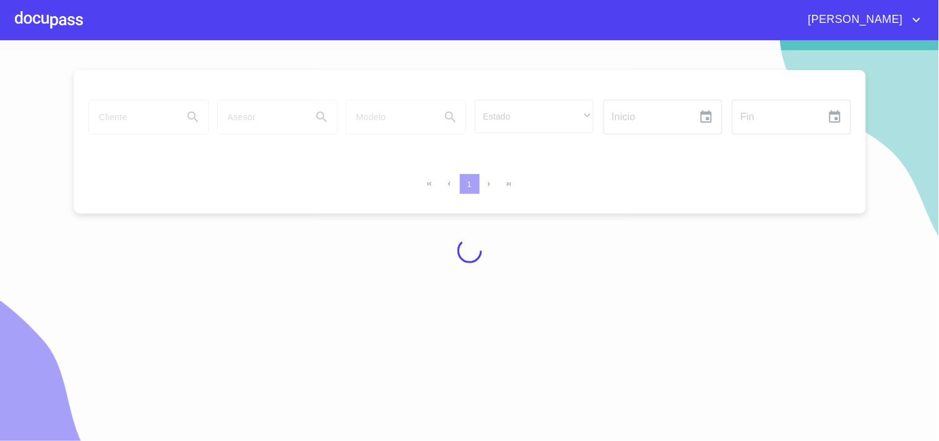
click at [153, 108] on div at bounding box center [469, 250] width 939 height 401
click at [153, 109] on div at bounding box center [469, 250] width 939 height 401
click at [153, 110] on div at bounding box center [469, 250] width 939 height 401
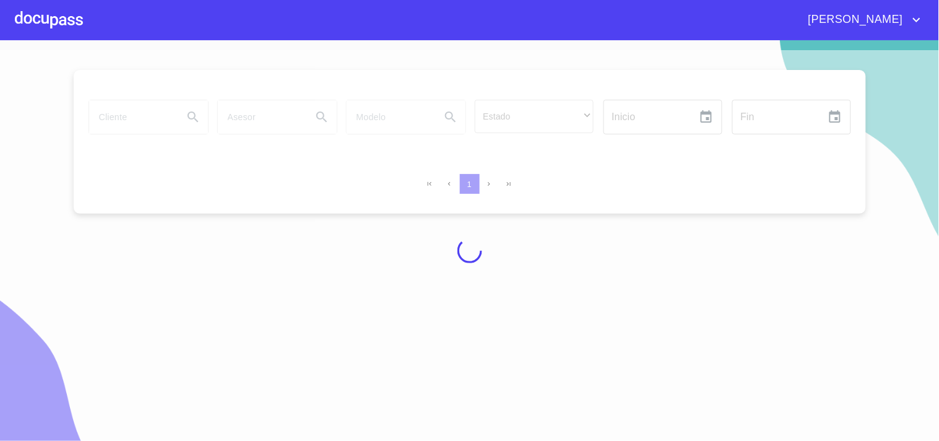
click at [153, 110] on div at bounding box center [469, 250] width 939 height 401
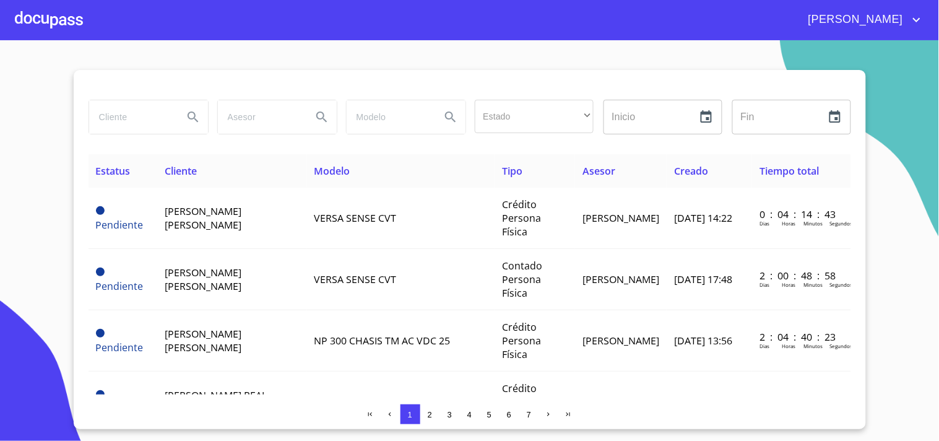
click at [151, 110] on input "search" at bounding box center [131, 116] width 84 height 33
type input "[PERSON_NAME]"
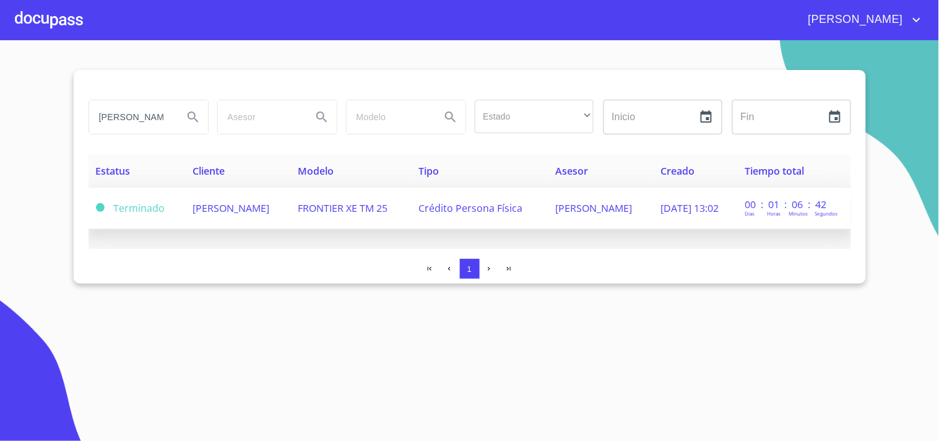
click at [393, 198] on td "FRONTIER XE TM 25" at bounding box center [350, 208] width 121 height 41
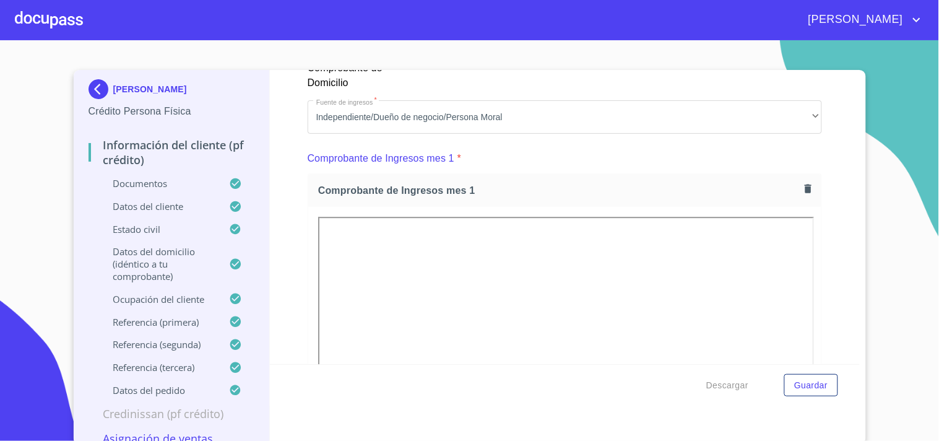
scroll to position [894, 0]
